Goal: Information Seeking & Learning: Learn about a topic

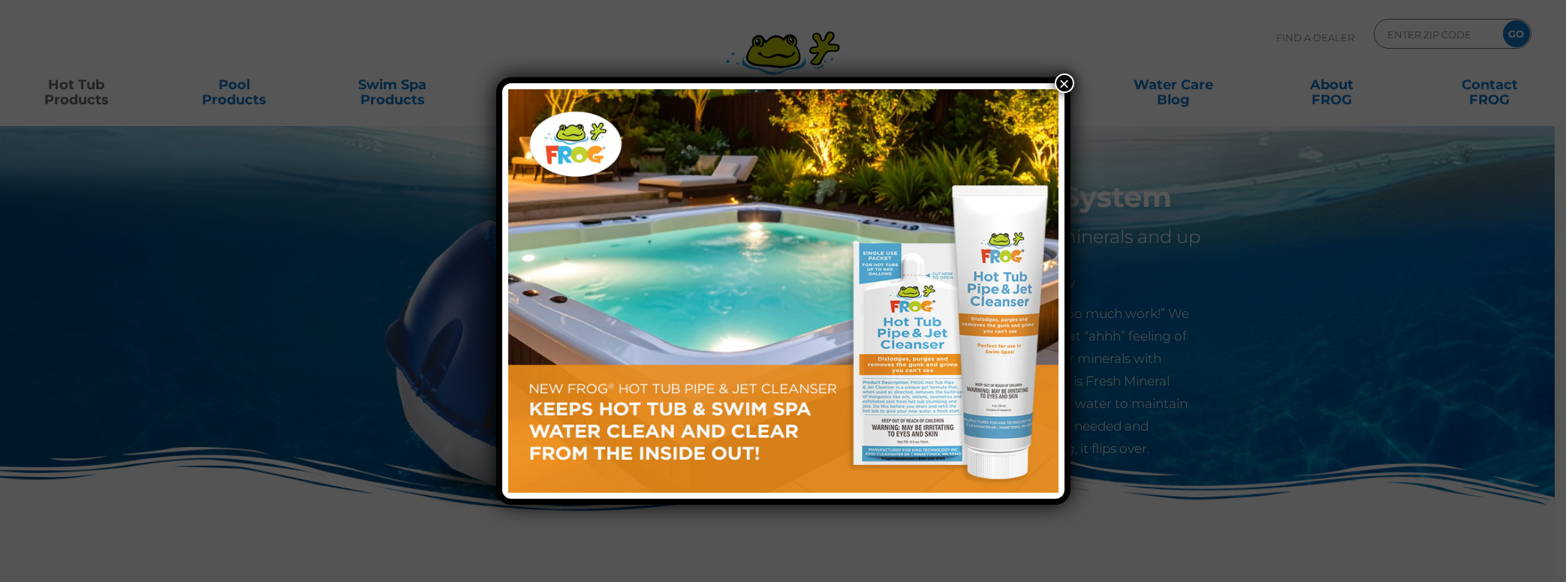
click at [1068, 87] on button "×" at bounding box center [1064, 84] width 20 height 20
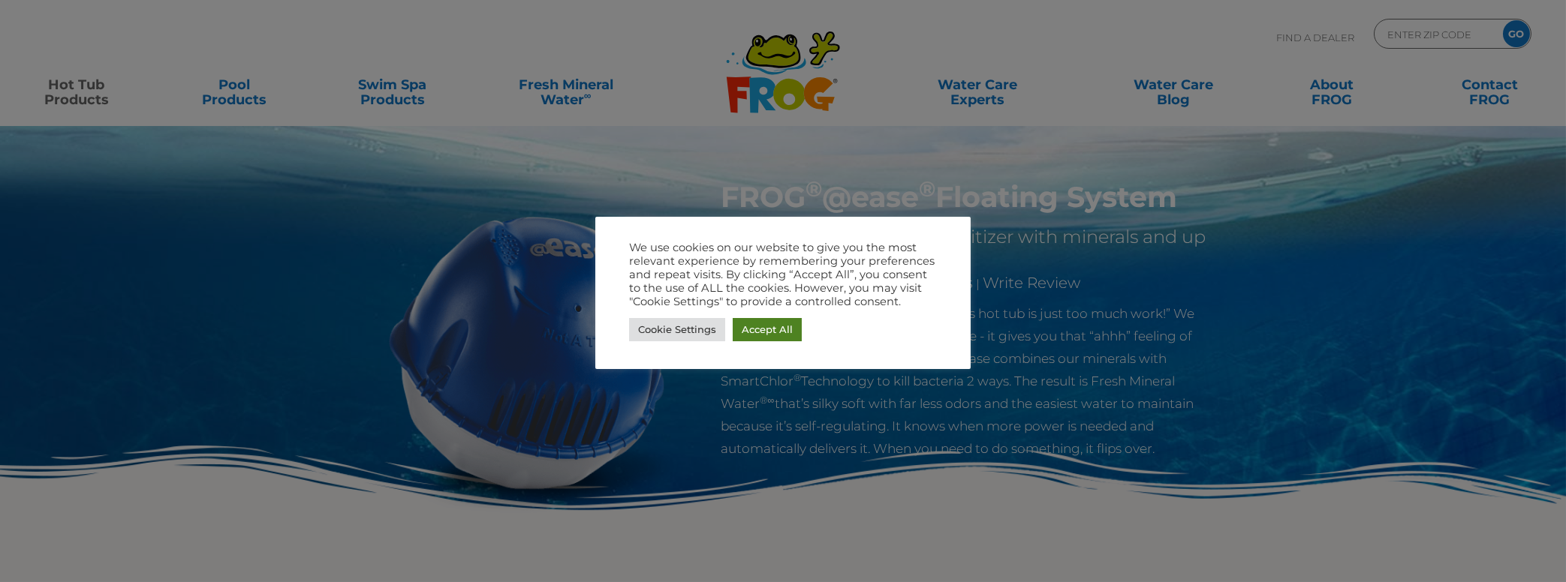
click at [754, 325] on link "Accept All" at bounding box center [766, 329] width 69 height 23
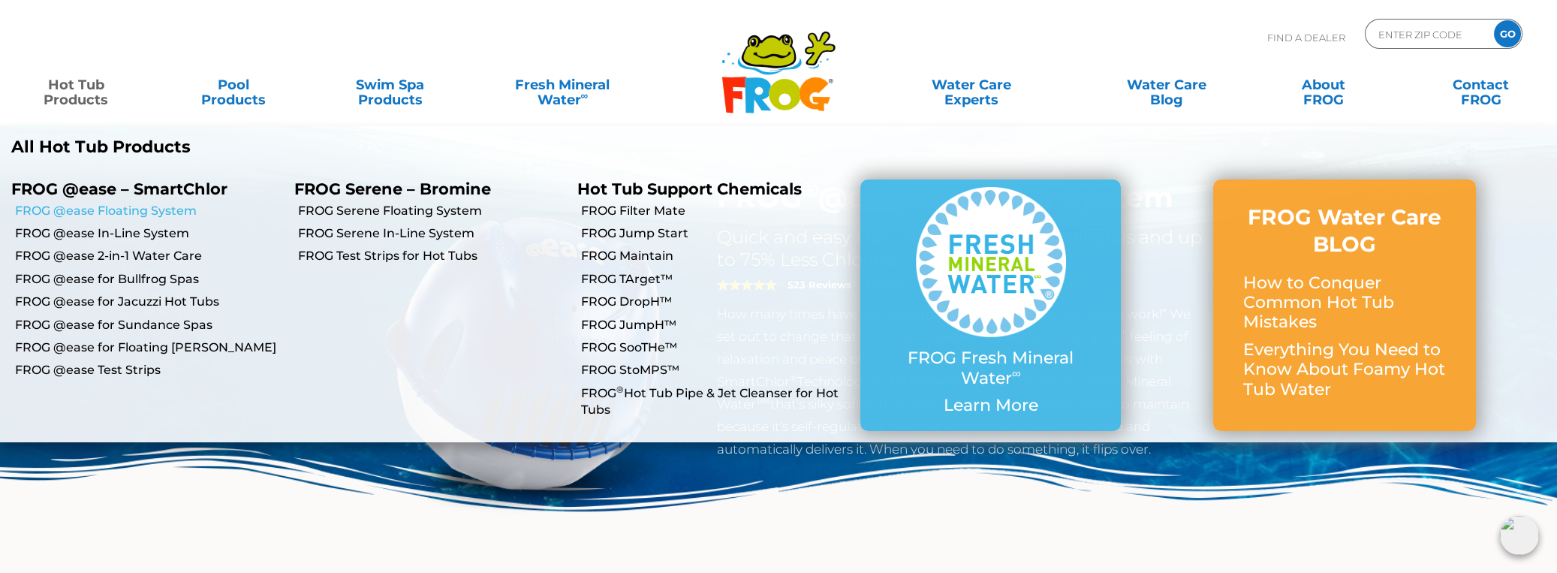
click at [138, 212] on link "FROG @ease Floating System" at bounding box center [149, 211] width 268 height 17
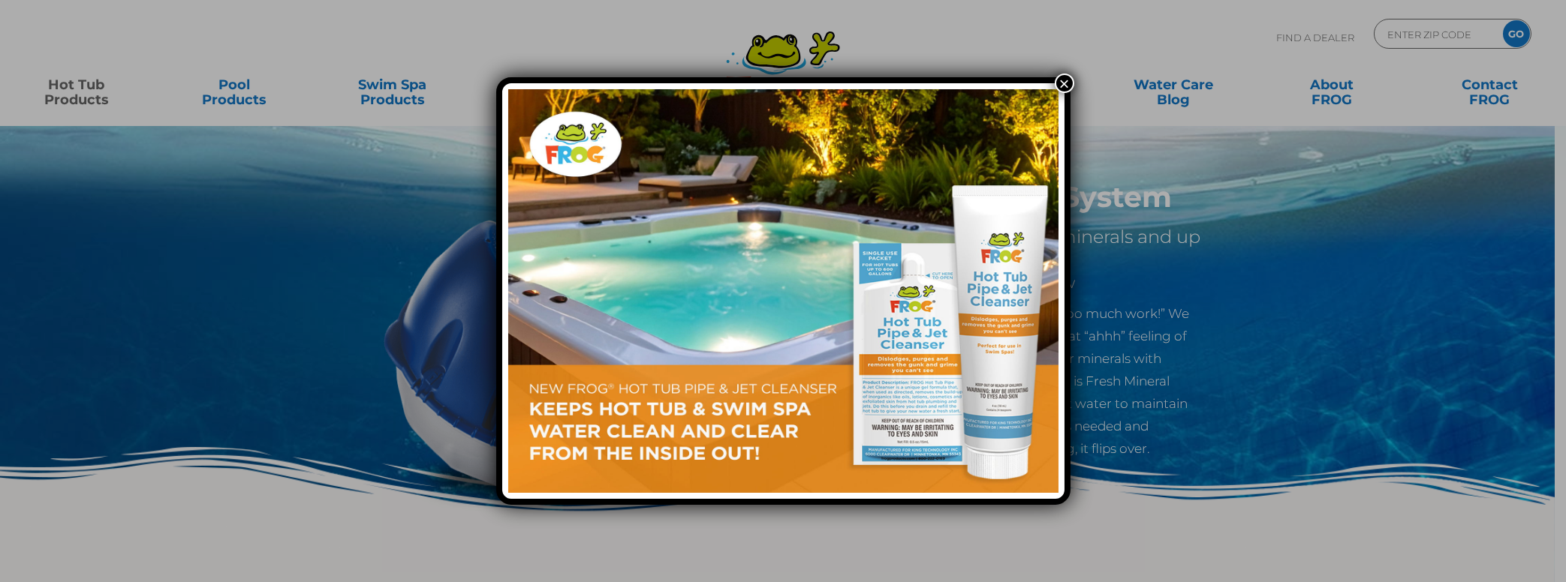
click at [1060, 89] on button "×" at bounding box center [1064, 84] width 20 height 20
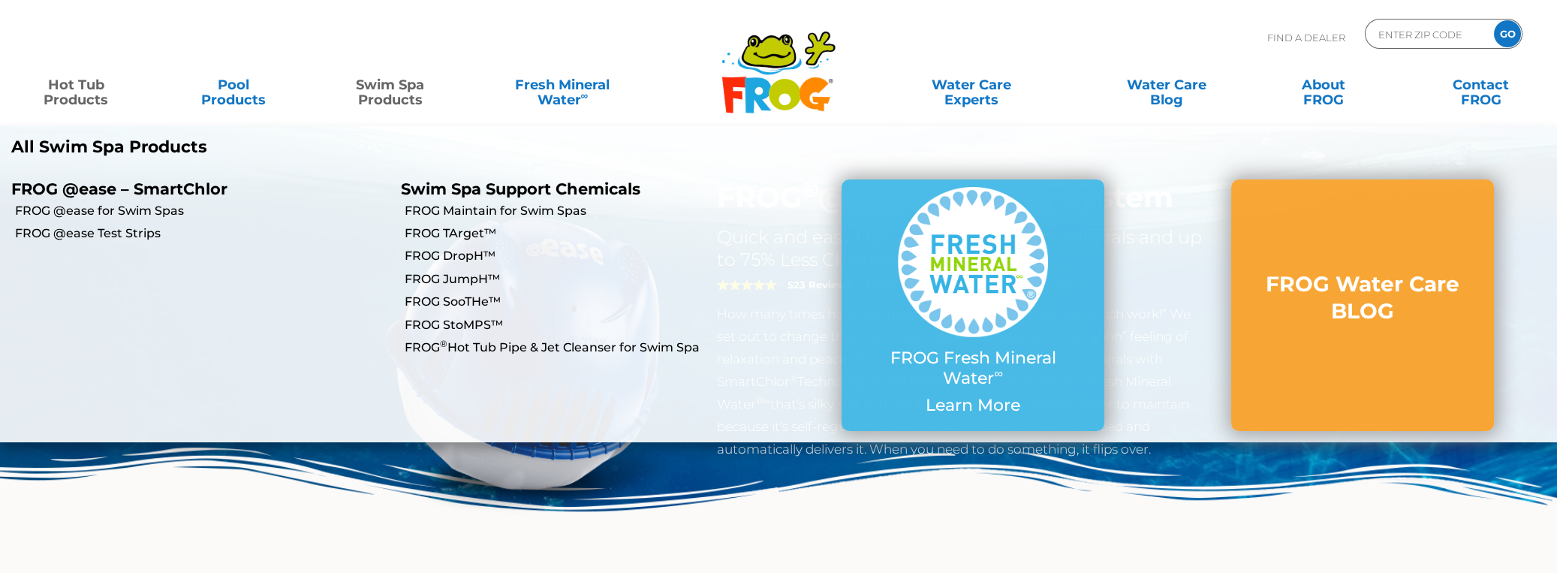
click at [401, 91] on link "Swim Spa Products" at bounding box center [390, 85] width 122 height 30
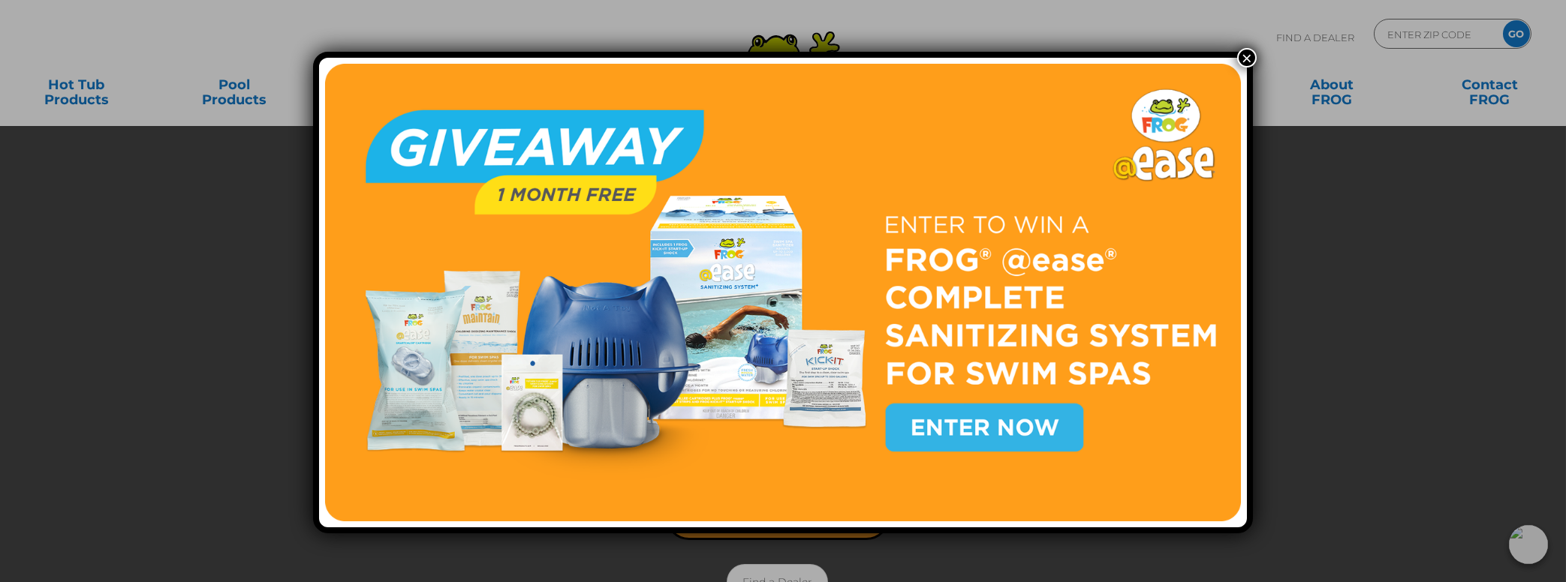
click at [991, 422] on img at bounding box center [783, 293] width 916 height 458
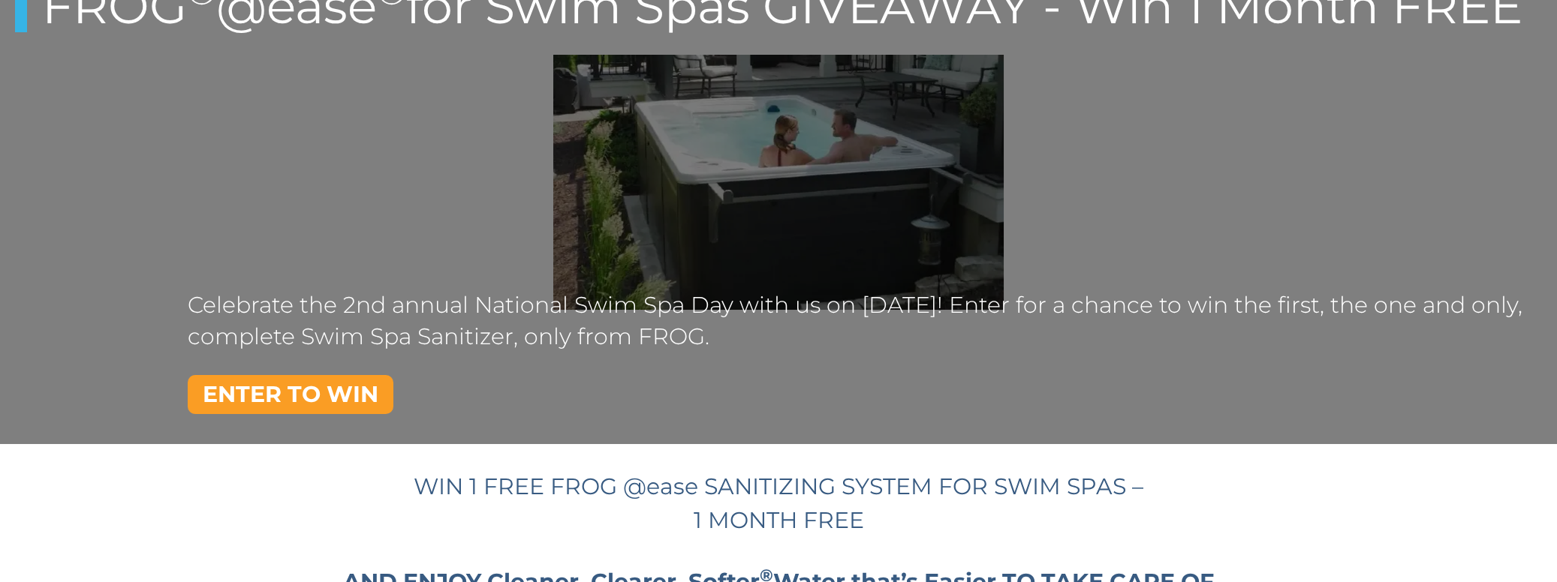
scroll to position [299, 0]
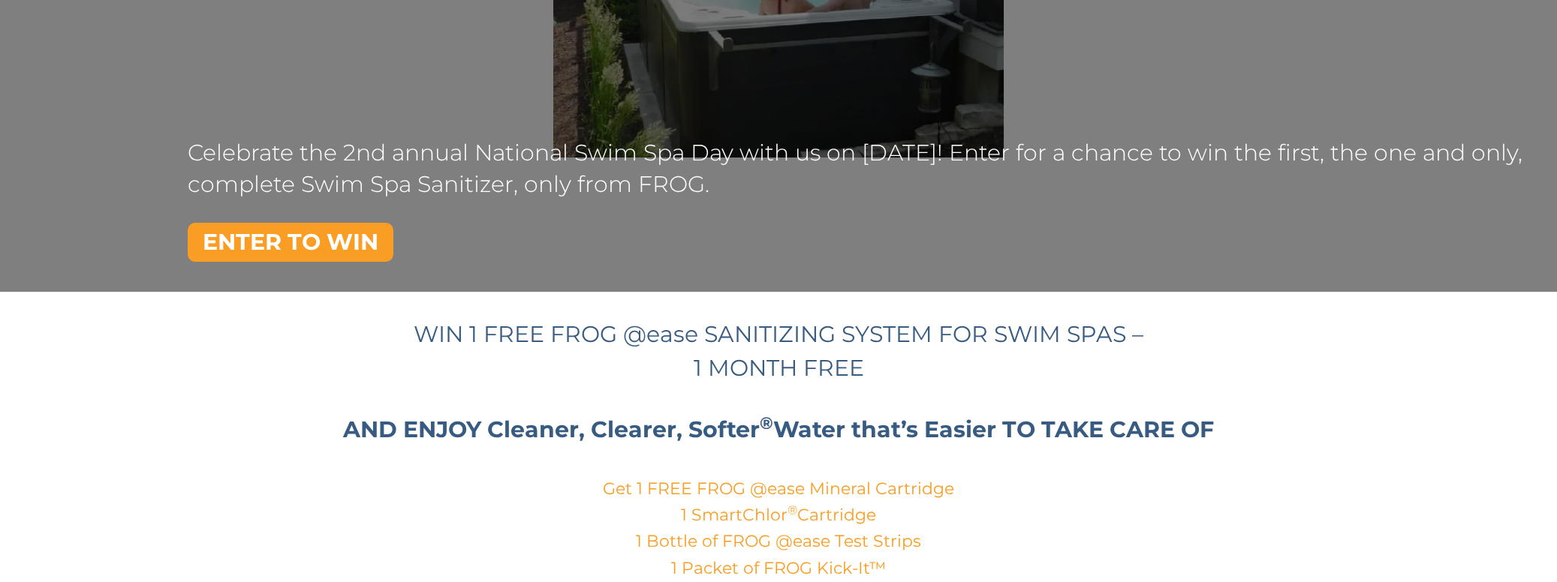
drag, startPoint x: 952, startPoint y: 199, endPoint x: 938, endPoint y: 198, distance: 14.3
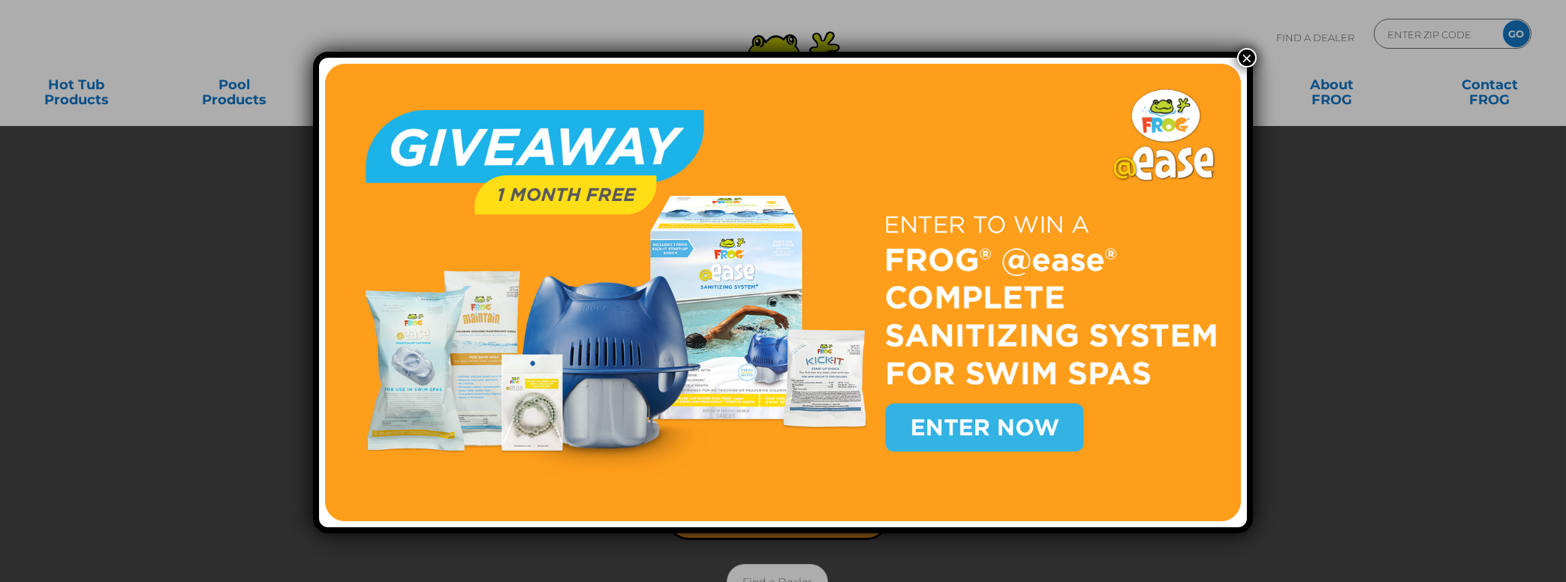
click at [1250, 60] on button "×" at bounding box center [1247, 58] width 20 height 20
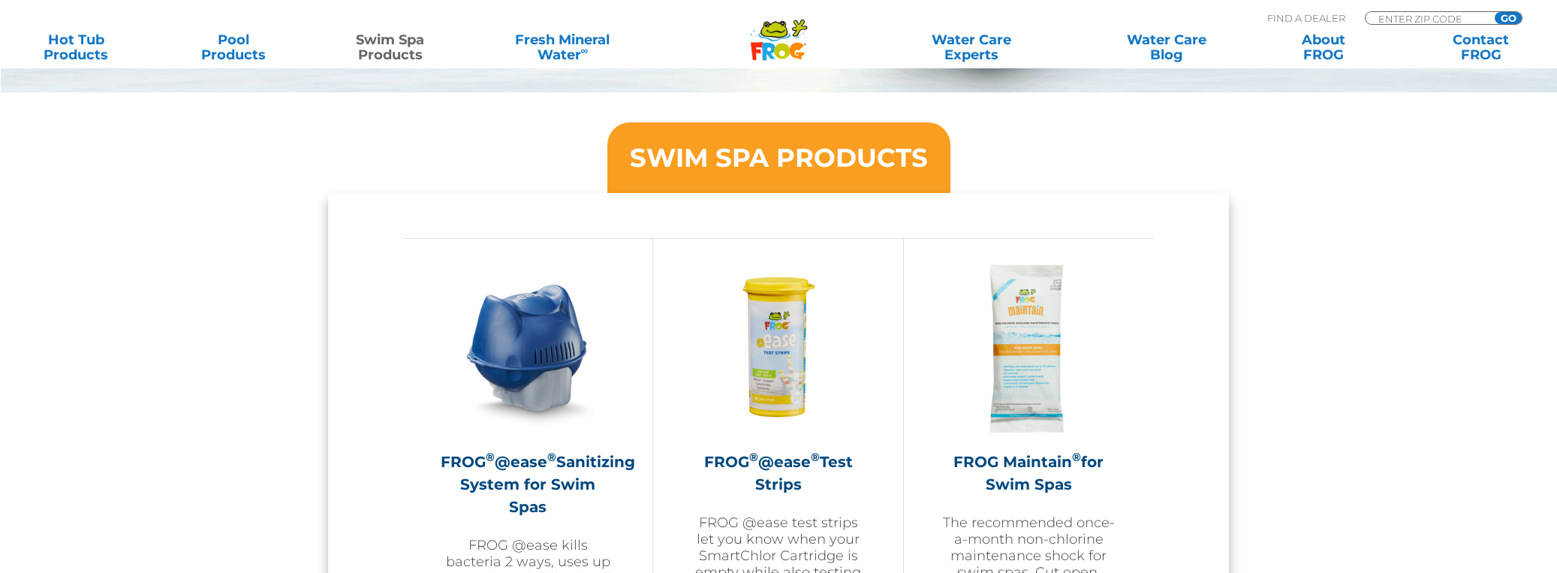
scroll to position [1320, 0]
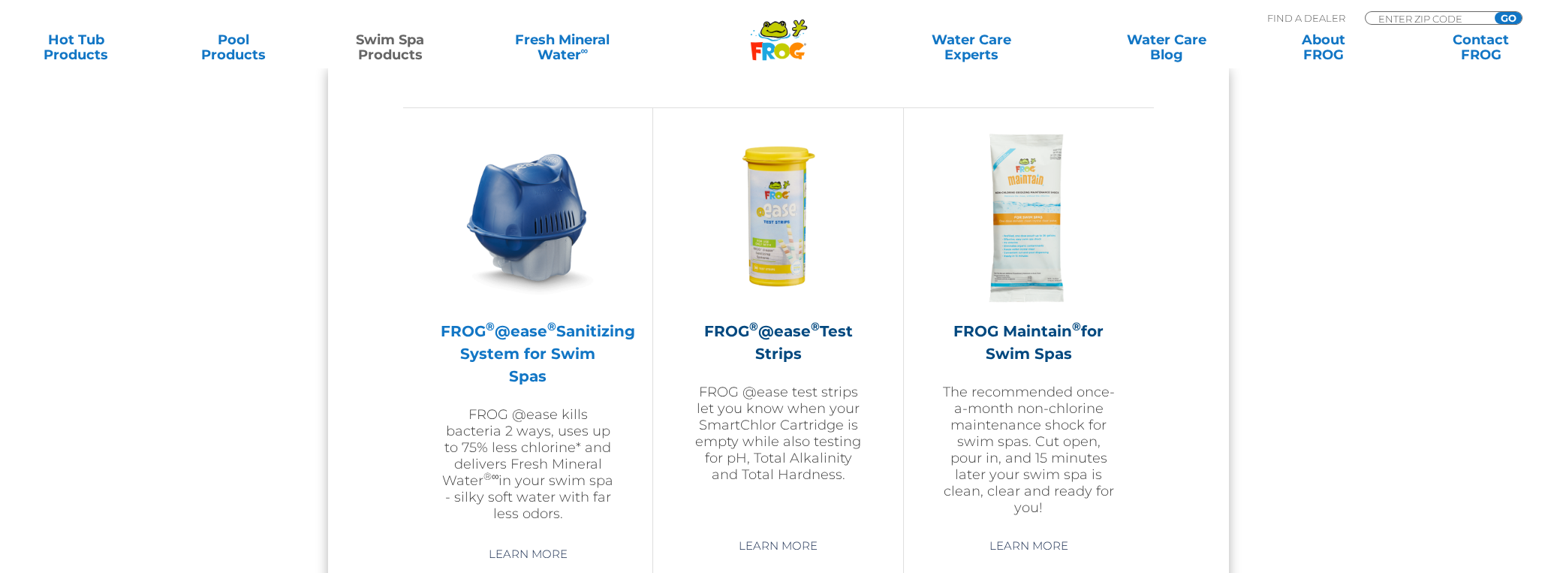
click at [525, 241] on img at bounding box center [528, 218] width 174 height 174
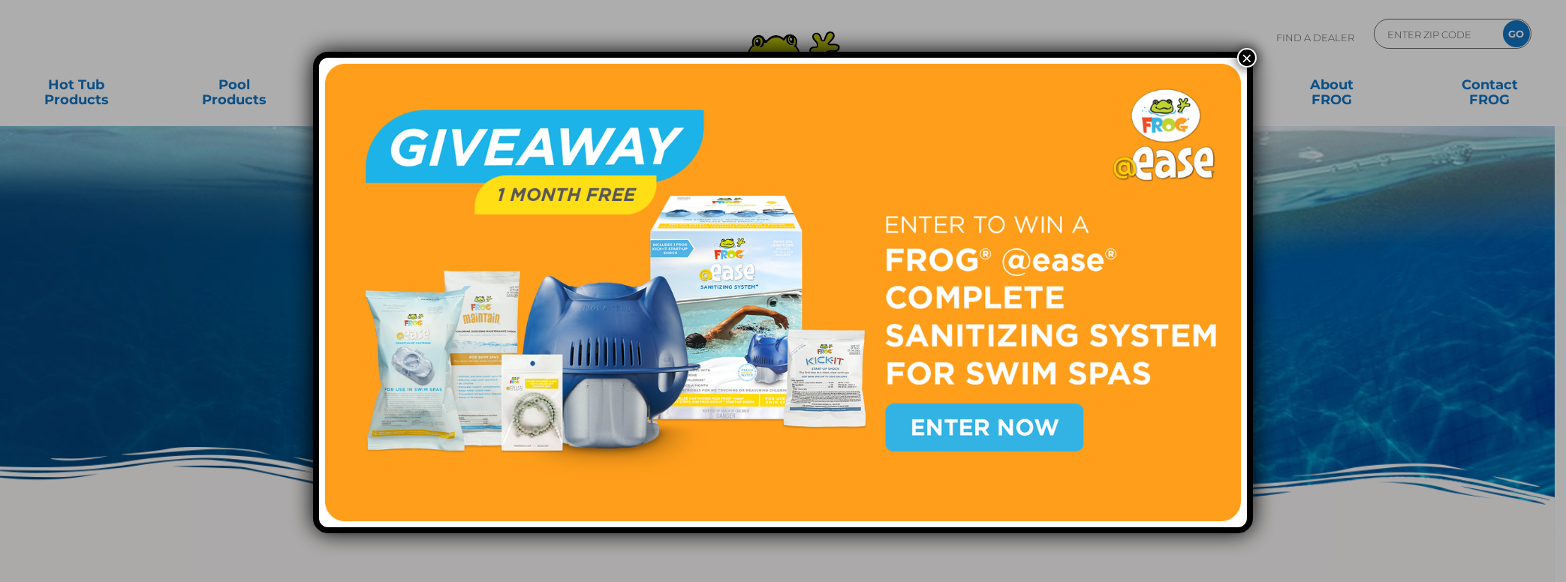
click at [1242, 59] on button "×" at bounding box center [1247, 58] width 20 height 20
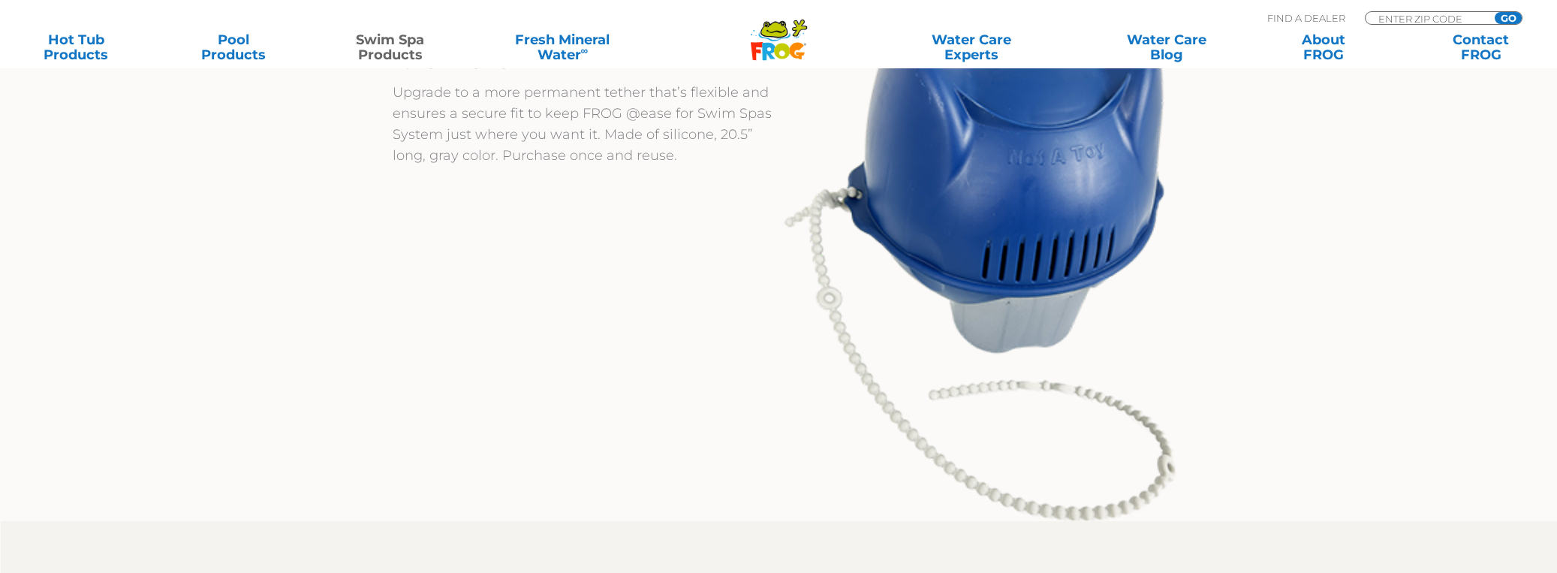
scroll to position [1740, 0]
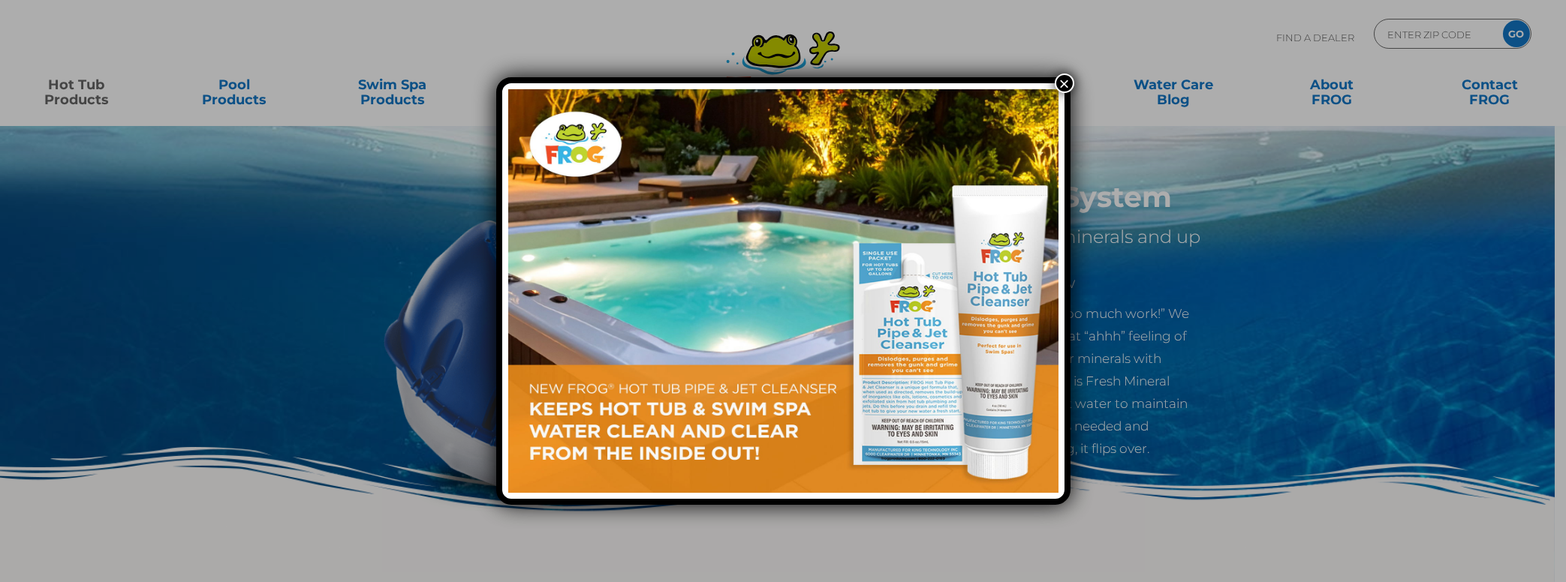
click at [1060, 86] on button "×" at bounding box center [1064, 84] width 20 height 20
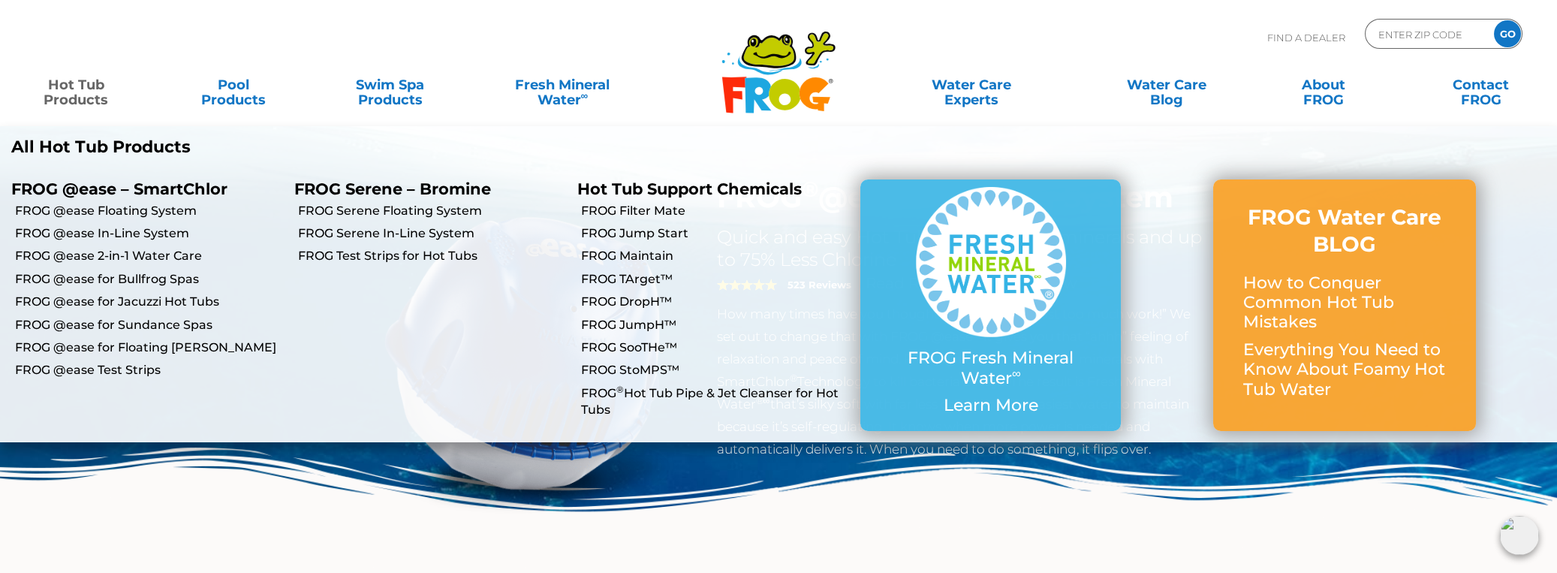
click at [86, 93] on link "Hot Tub Products" at bounding box center [76, 85] width 122 height 30
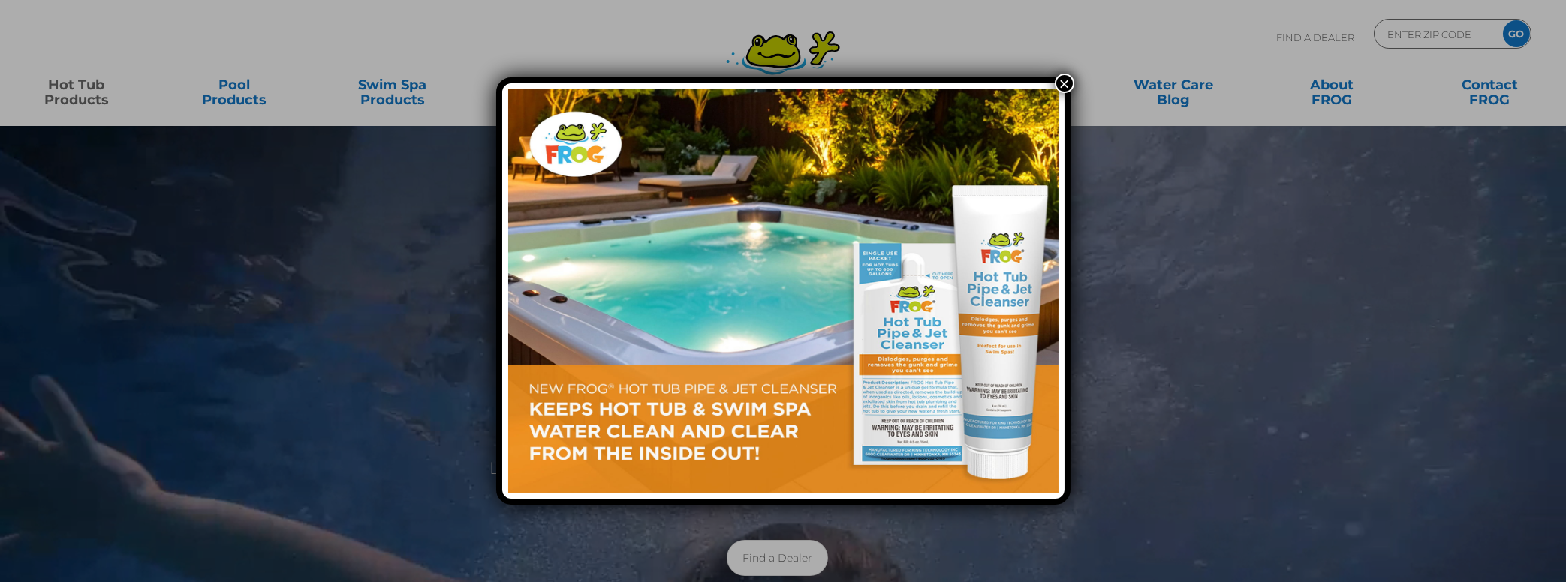
click at [914, 310] on img at bounding box center [783, 291] width 550 height 404
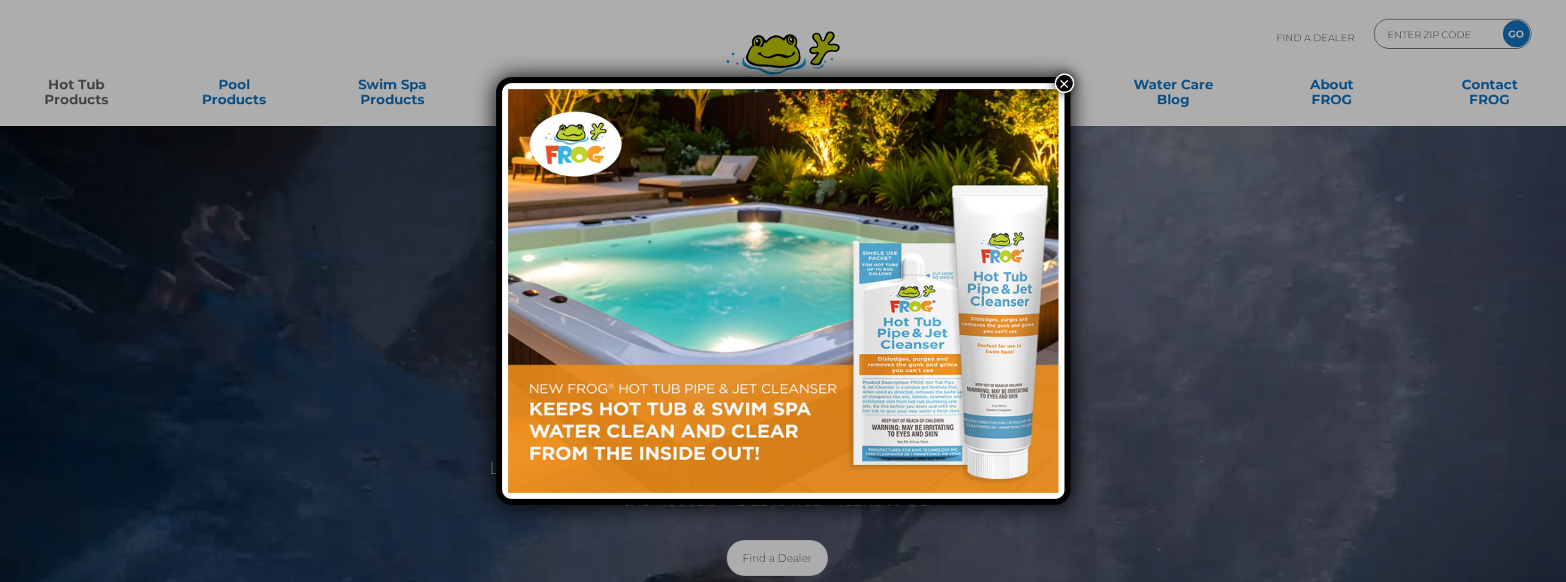
click at [914, 310] on img at bounding box center [783, 291] width 550 height 404
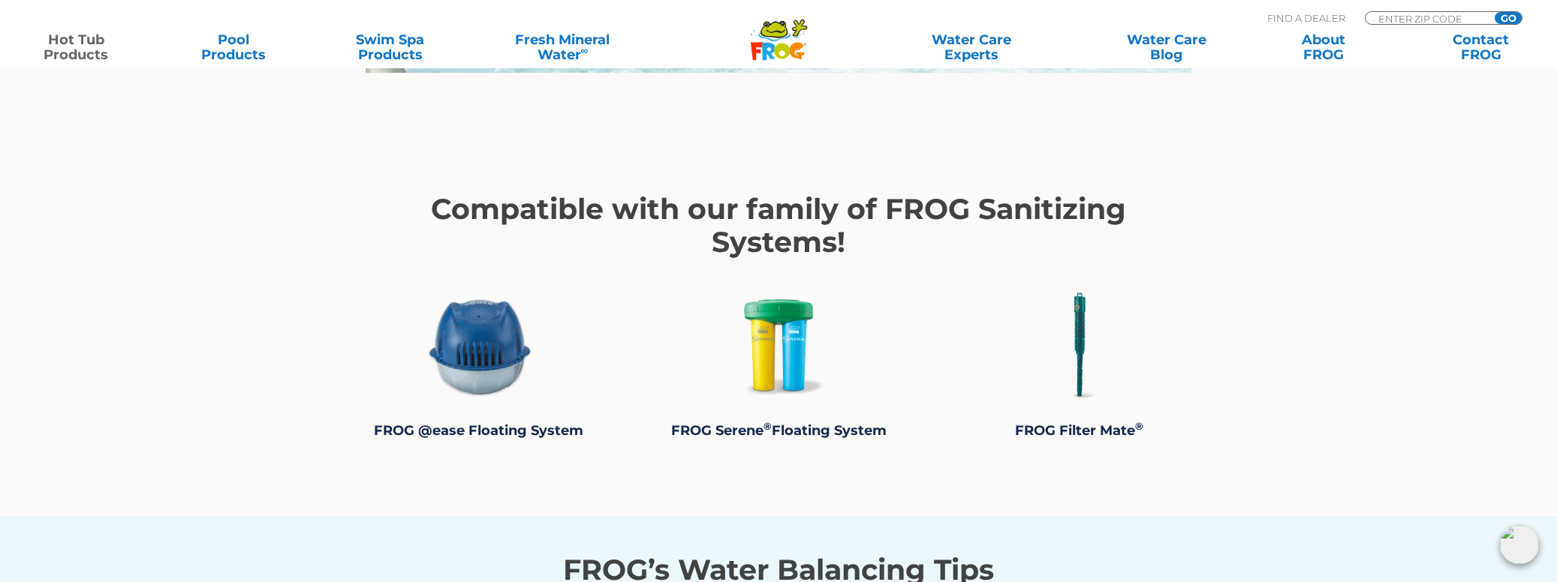
scroll to position [2761, 0]
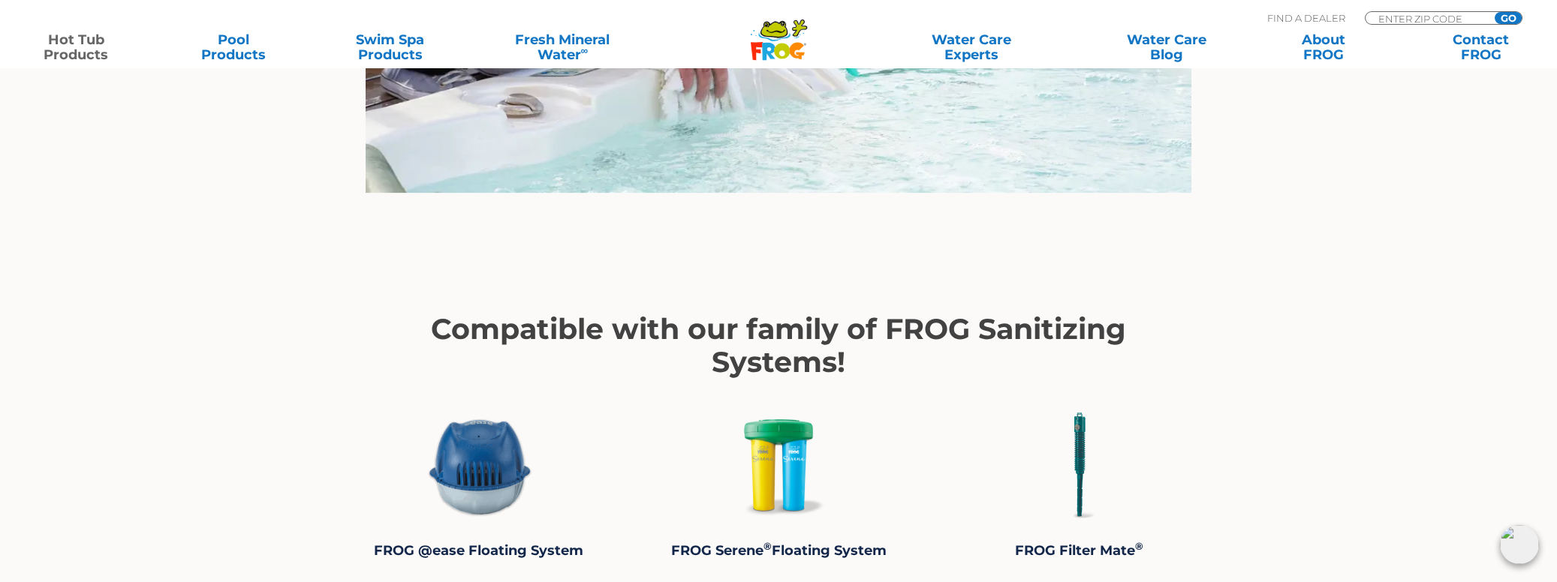
drag, startPoint x: 690, startPoint y: 362, endPoint x: 258, endPoint y: 248, distance: 446.4
click at [268, 254] on div "FROG ® Hot Tub Pipe & Jet Cleanser for Hot Tubs Keeps Hot Tub Water Clean and C…" at bounding box center [778, 240] width 1557 height 6003
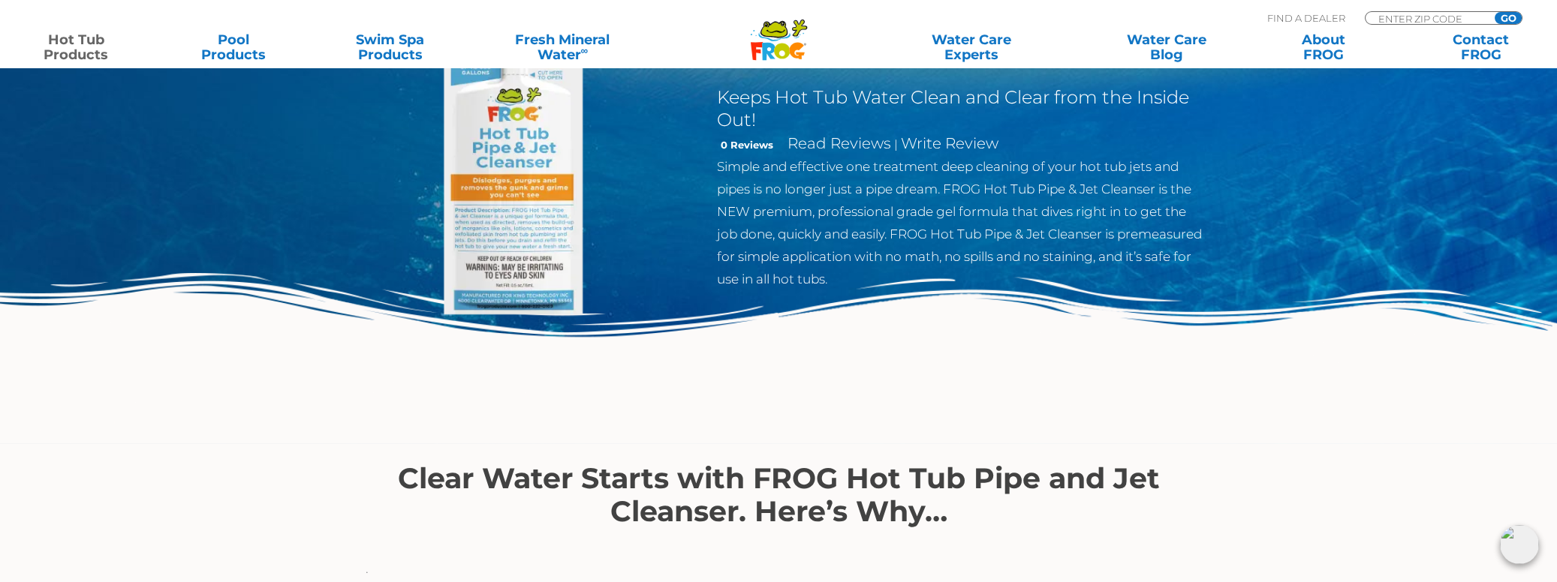
scroll to position [0, 0]
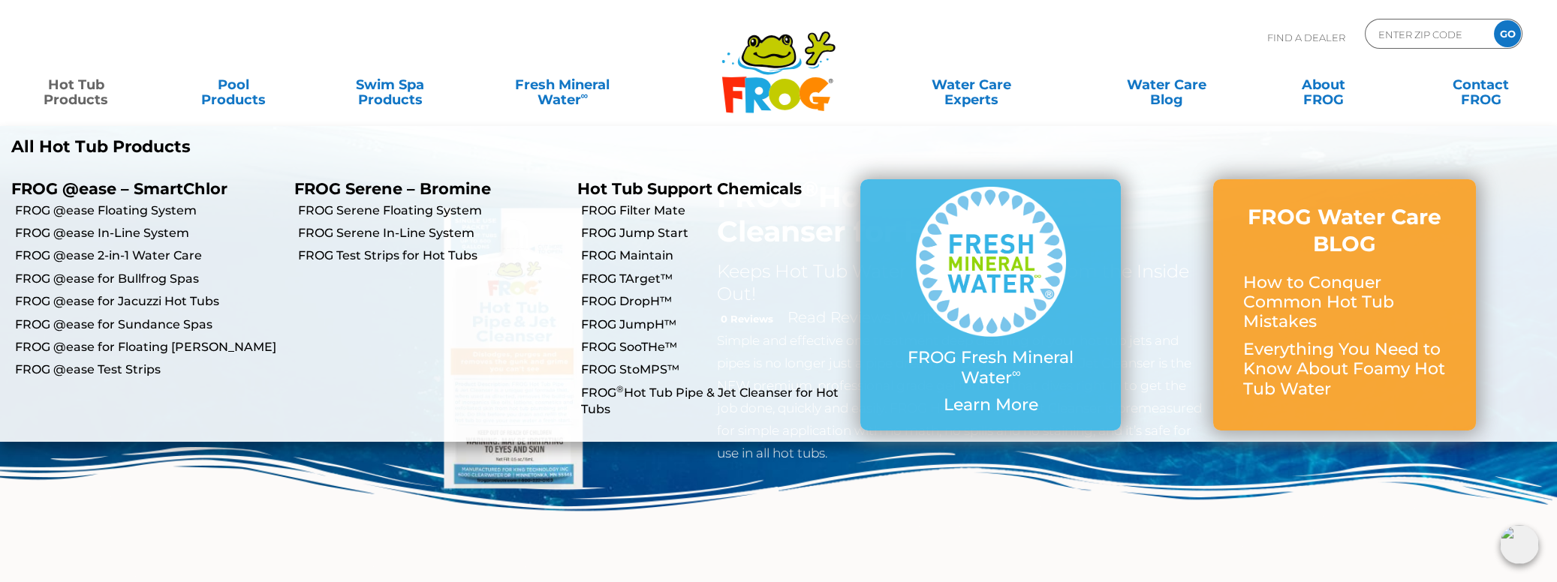
click at [80, 100] on link "Hot Tub Products" at bounding box center [76, 85] width 122 height 30
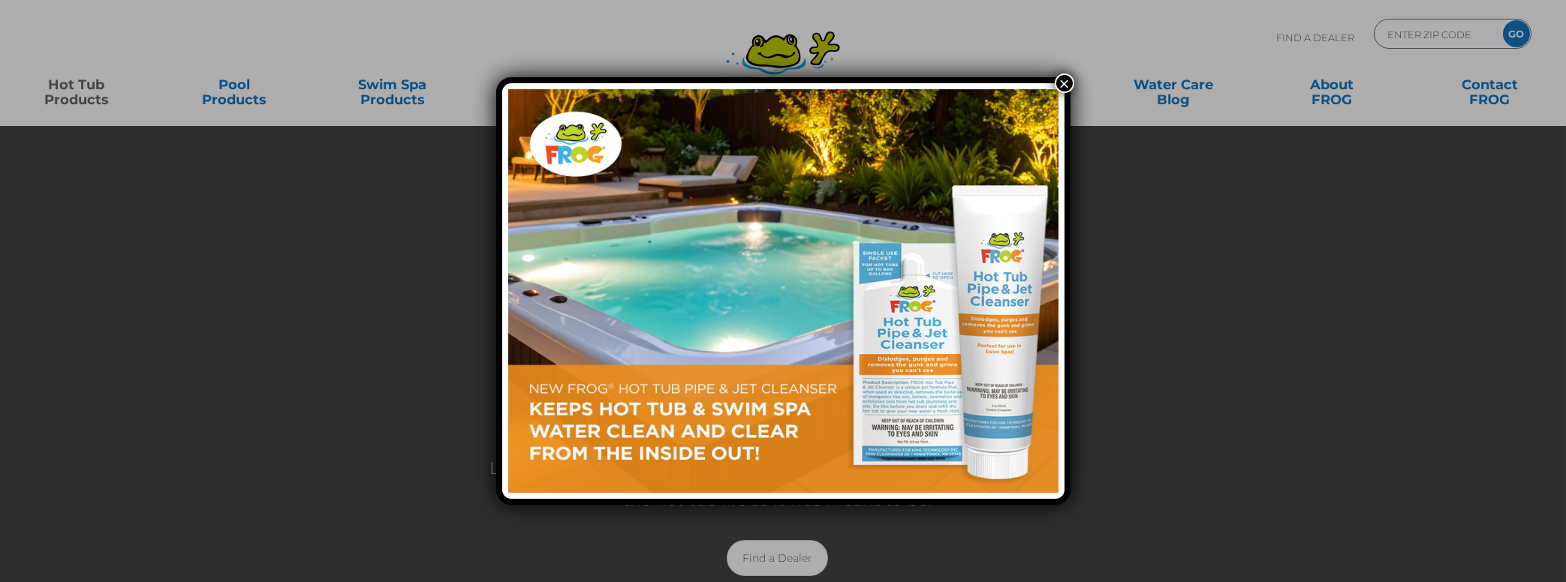
click at [80, 89] on div "×" at bounding box center [783, 291] width 1566 height 582
click at [1068, 84] on button "×" at bounding box center [1064, 84] width 20 height 20
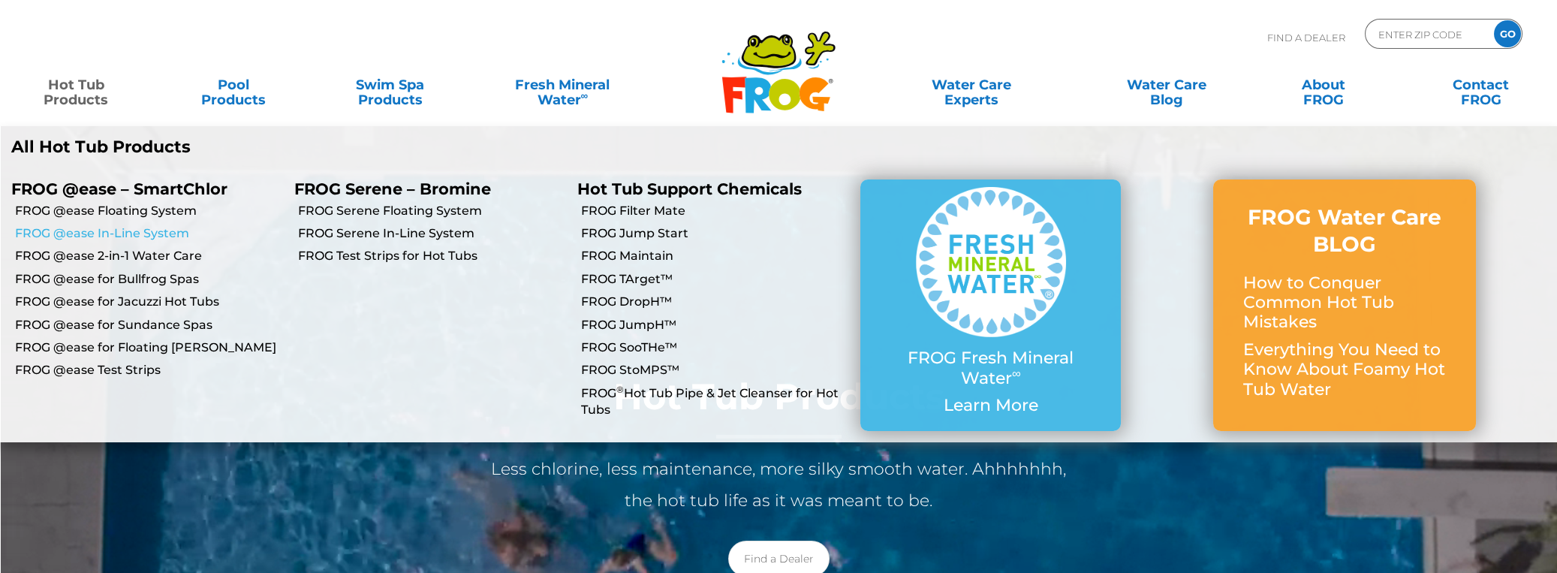
click at [83, 229] on link "FROG @ease In-Line System" at bounding box center [149, 233] width 268 height 17
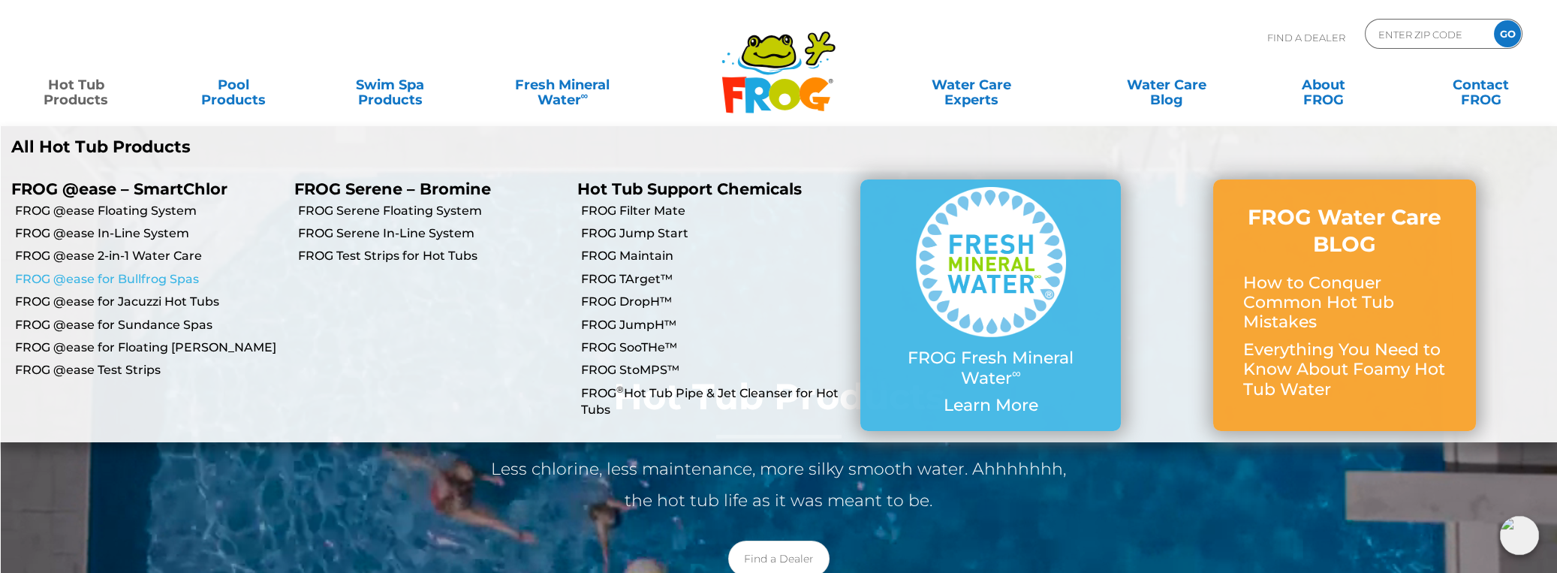
click at [119, 279] on link "FROG @ease for Bullfrog Spas" at bounding box center [149, 279] width 268 height 17
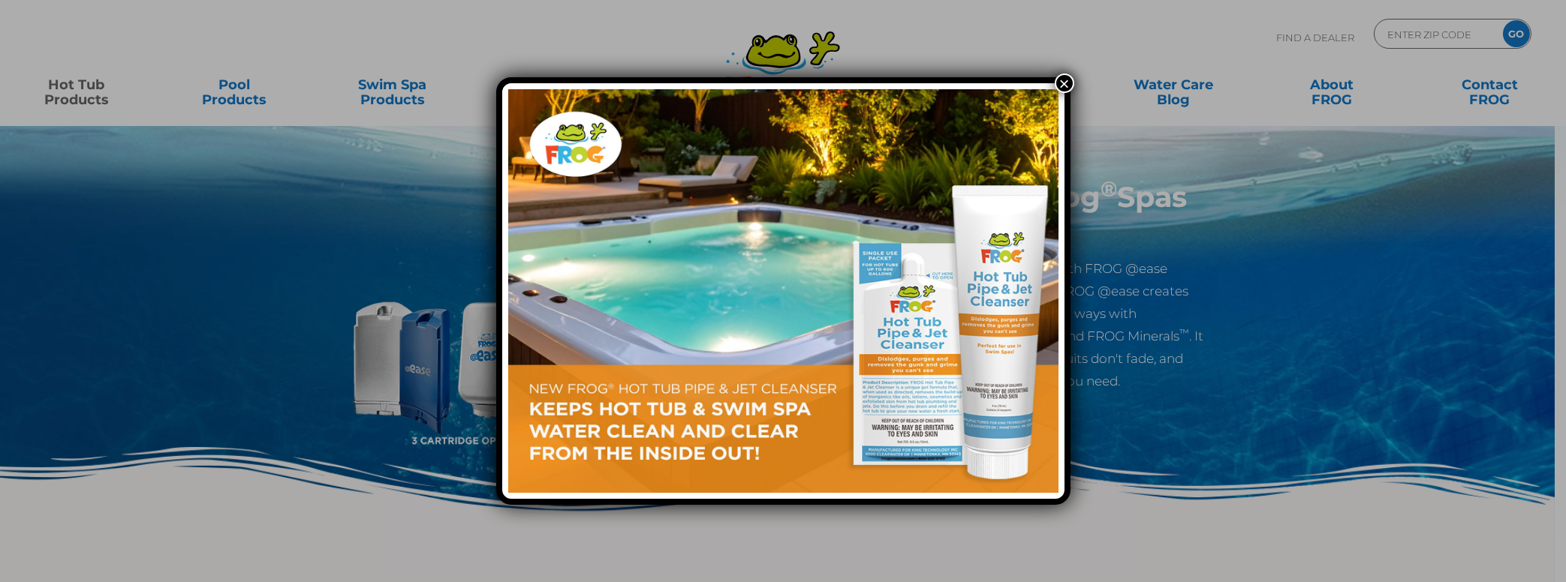
click at [1069, 90] on button "×" at bounding box center [1064, 84] width 20 height 20
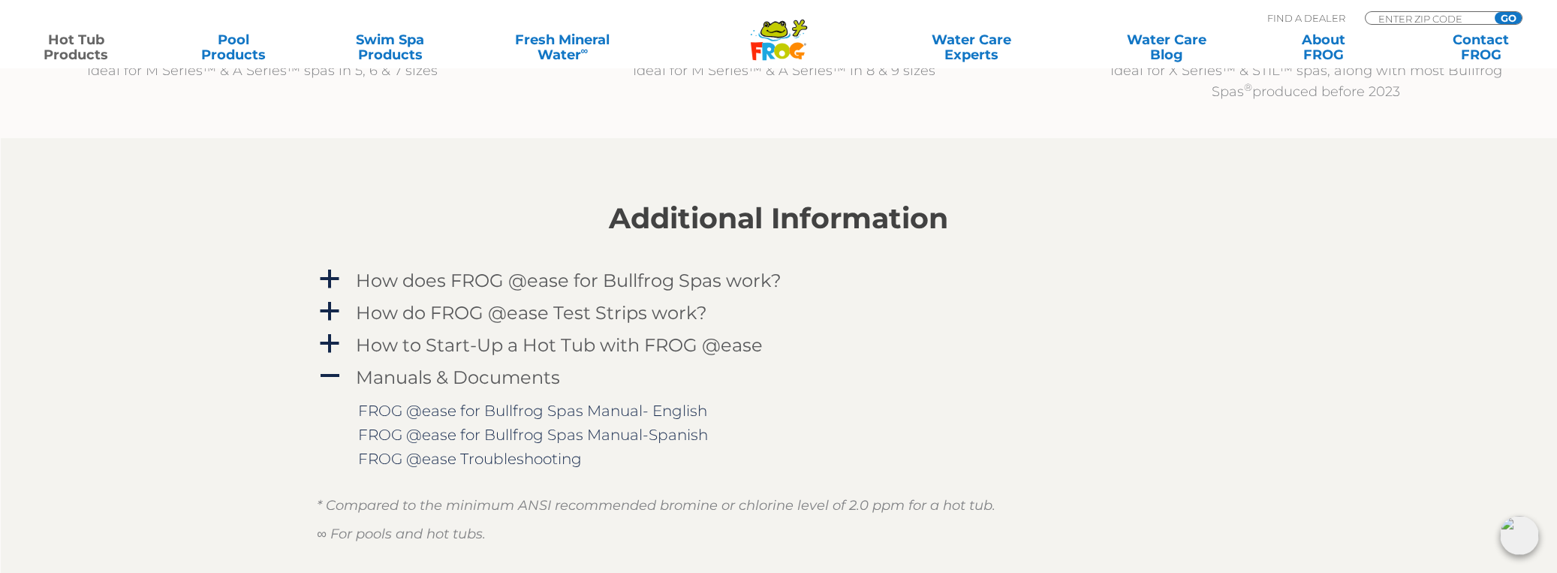
scroll to position [1500, 0]
